Goal: Communication & Community: Connect with others

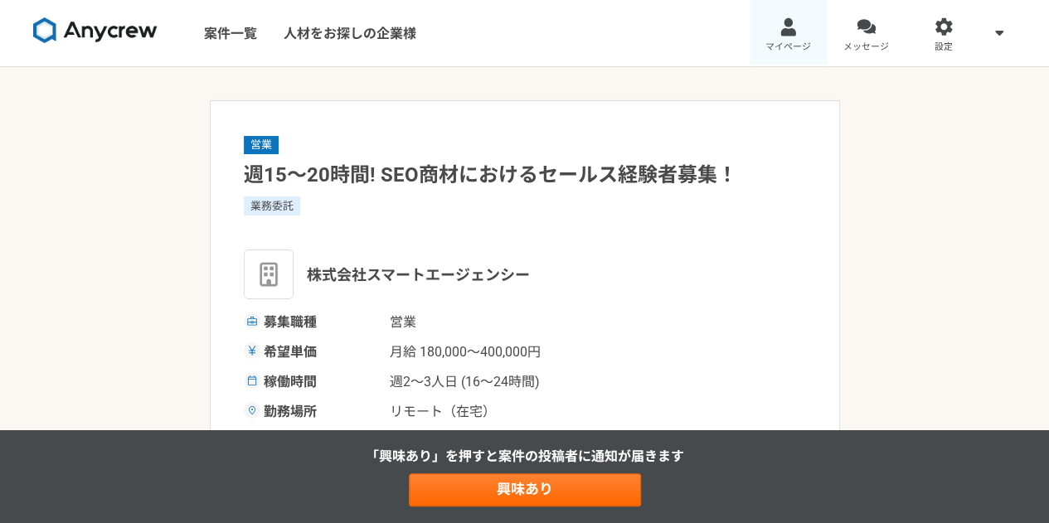
click at [773, 13] on link "マイページ" at bounding box center [788, 33] width 78 height 66
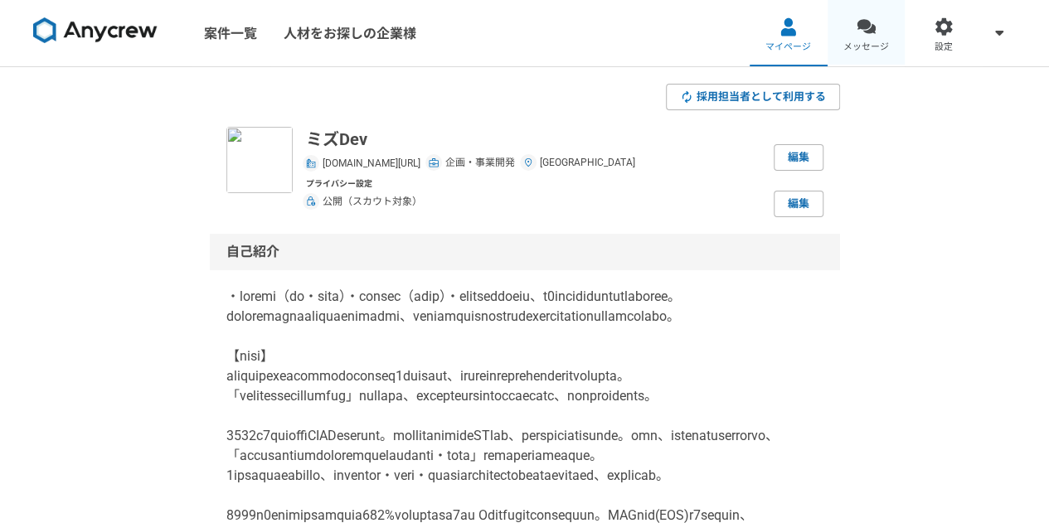
click at [857, 29] on div at bounding box center [865, 26] width 19 height 19
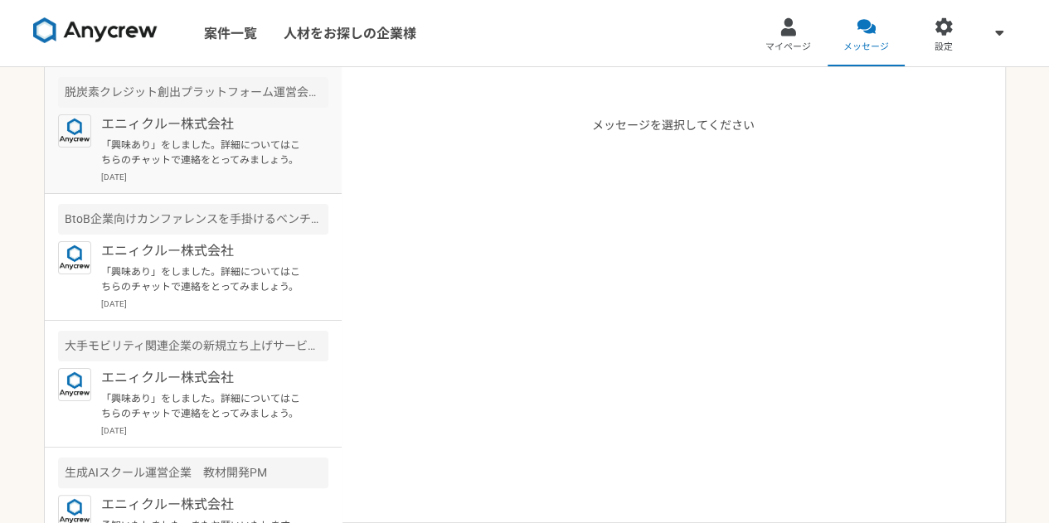
click at [165, 145] on p "「興味あり」をしました。詳細についてはこちらのチャットで連絡をとってみましょう。" at bounding box center [203, 153] width 205 height 30
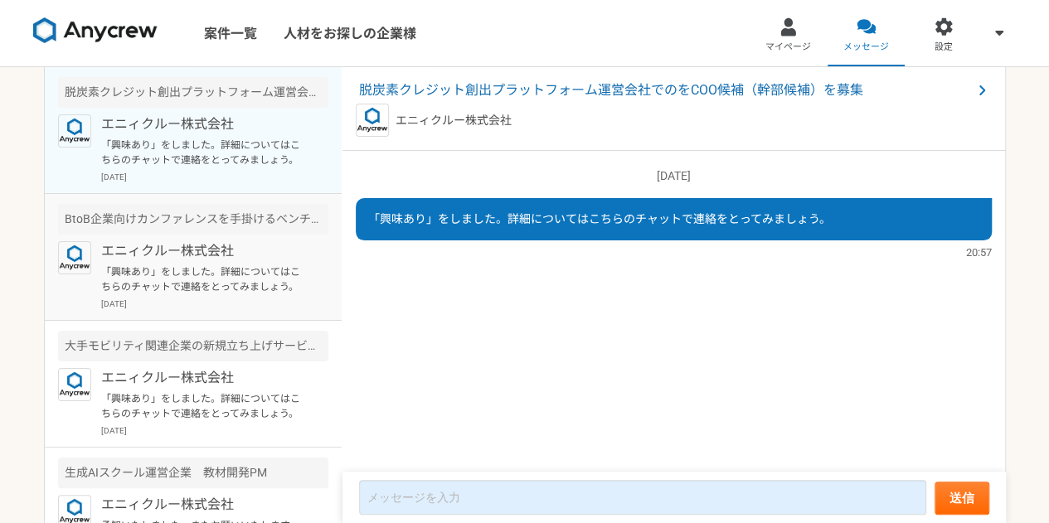
click at [163, 258] on p "エニィクルー株式会社" at bounding box center [203, 251] width 205 height 20
click at [174, 148] on p "「興味あり」をしました。詳細についてはこちらのチャットで連絡をとってみましょう。" at bounding box center [203, 153] width 205 height 30
click at [179, 243] on p "エニィクルー株式会社" at bounding box center [203, 251] width 205 height 20
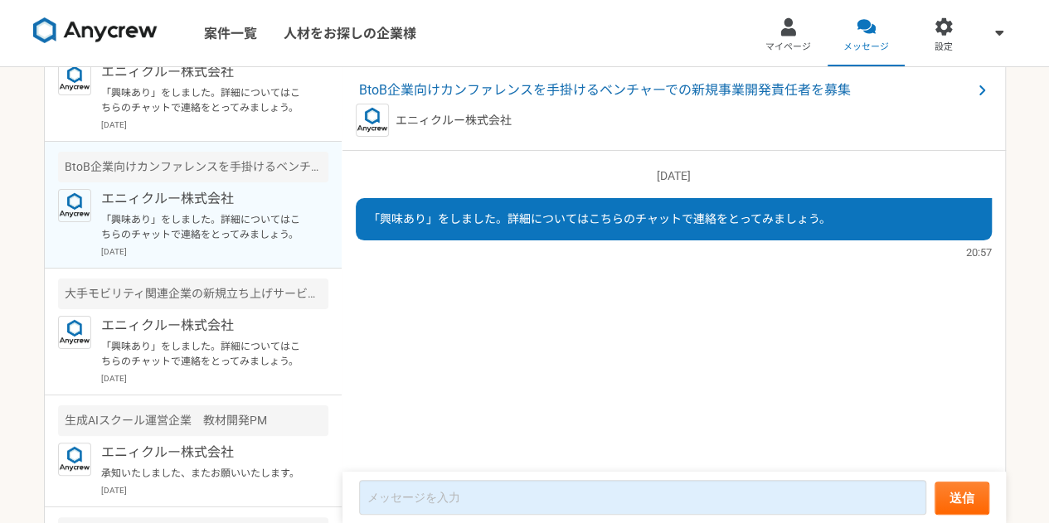
scroll to position [83, 0]
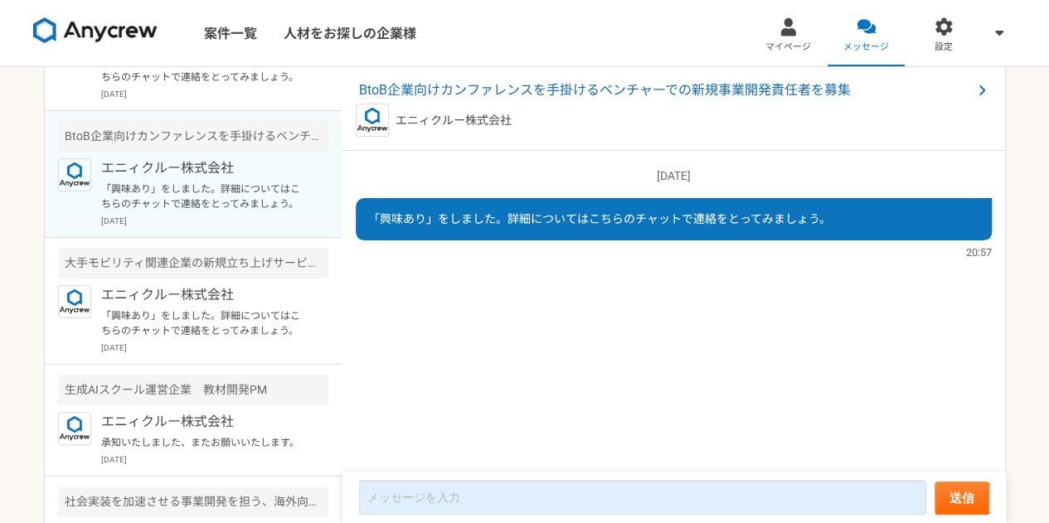
click at [165, 206] on p "「興味あり」をしました。詳細についてはこちらのチャットで連絡をとってみましょう。" at bounding box center [203, 197] width 205 height 30
click at [176, 308] on p "「興味あり」をしました。詳細についてはこちらのチャットで連絡をとってみましょう。" at bounding box center [203, 323] width 205 height 30
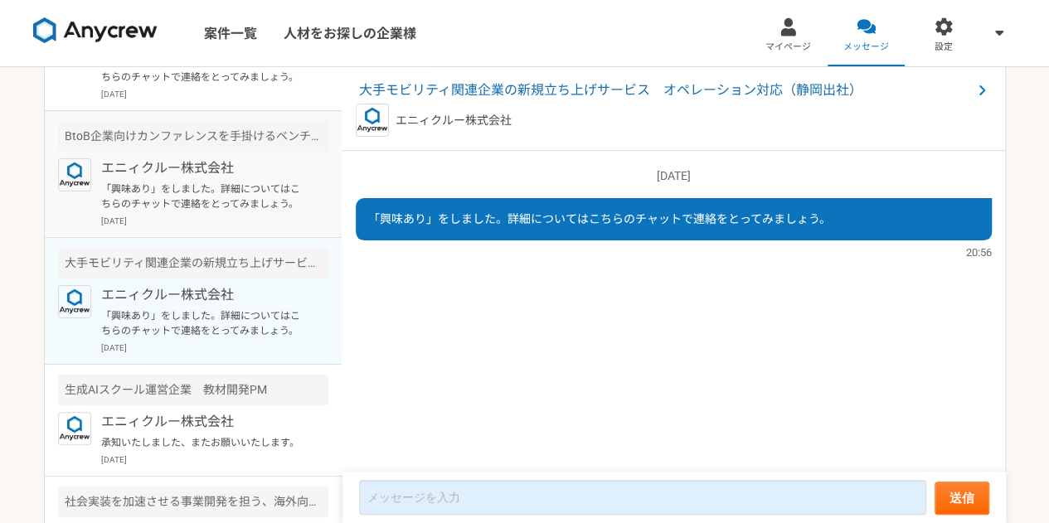
click at [162, 180] on div "エニィクルー株式会社 「興味あり」をしました。詳細についてはこちらのチャットで連絡をとってみましょう。 [DATE]" at bounding box center [214, 192] width 227 height 69
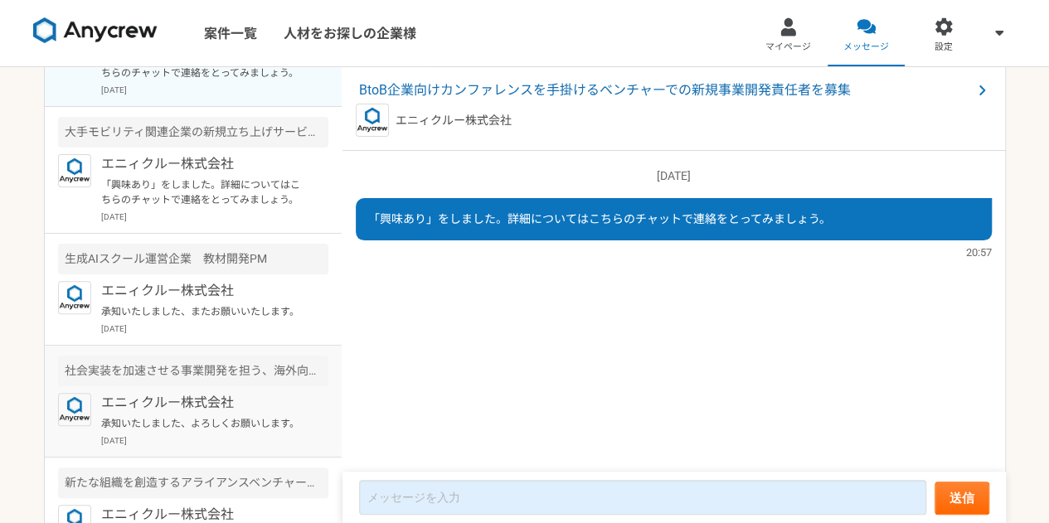
scroll to position [332, 0]
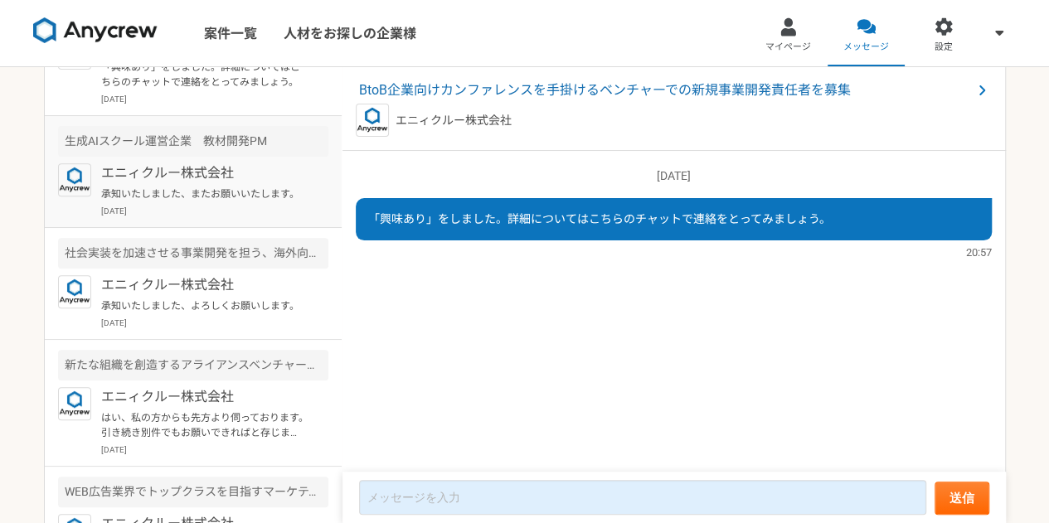
click at [177, 195] on p "承知いたしました、またお願いいたします。" at bounding box center [203, 193] width 205 height 15
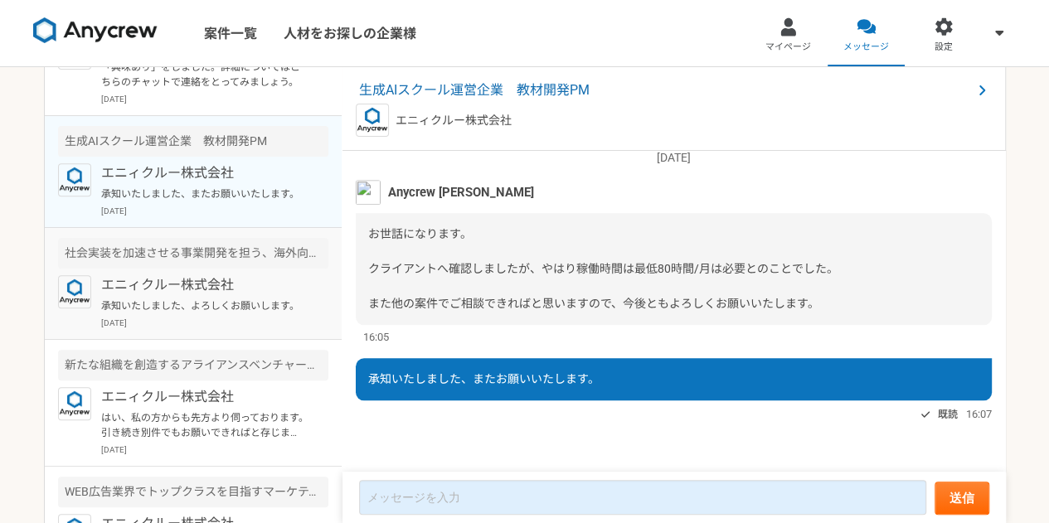
scroll to position [414, 0]
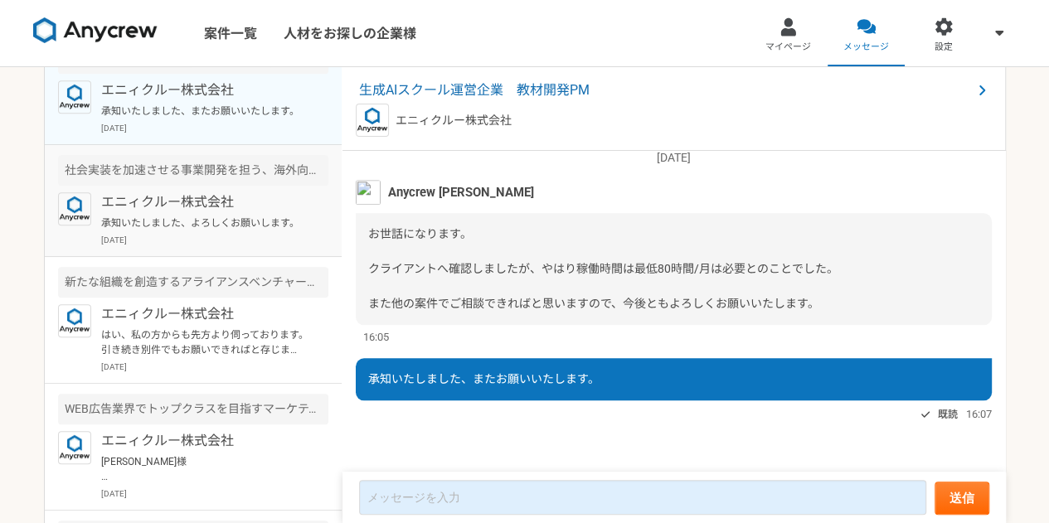
click at [176, 230] on p "承知いたしました、よろしくお願いします。" at bounding box center [203, 223] width 205 height 15
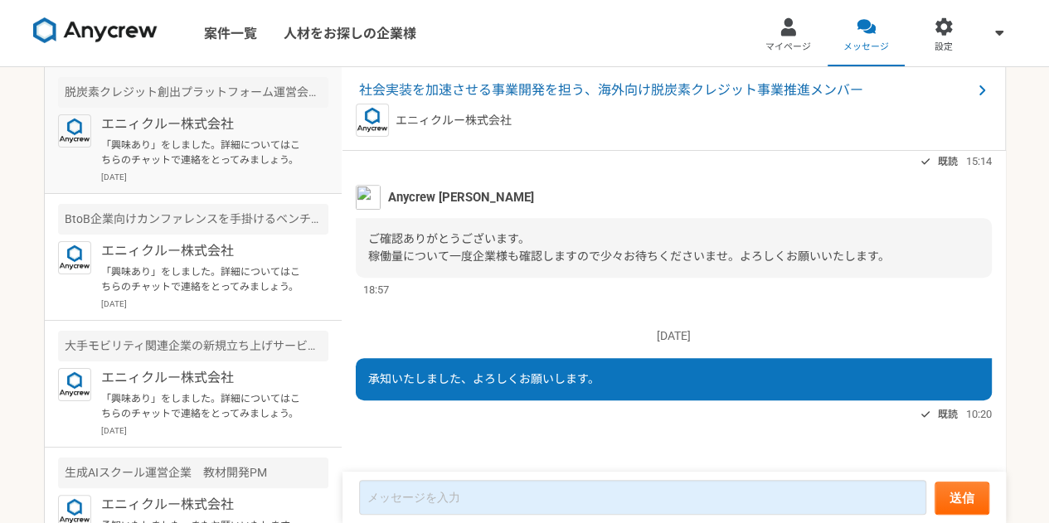
click at [234, 156] on p "「興味あり」をしました。詳細についてはこちらのチャットで連絡をとってみましょう。" at bounding box center [203, 153] width 205 height 30
